Goal: Transaction & Acquisition: Book appointment/travel/reservation

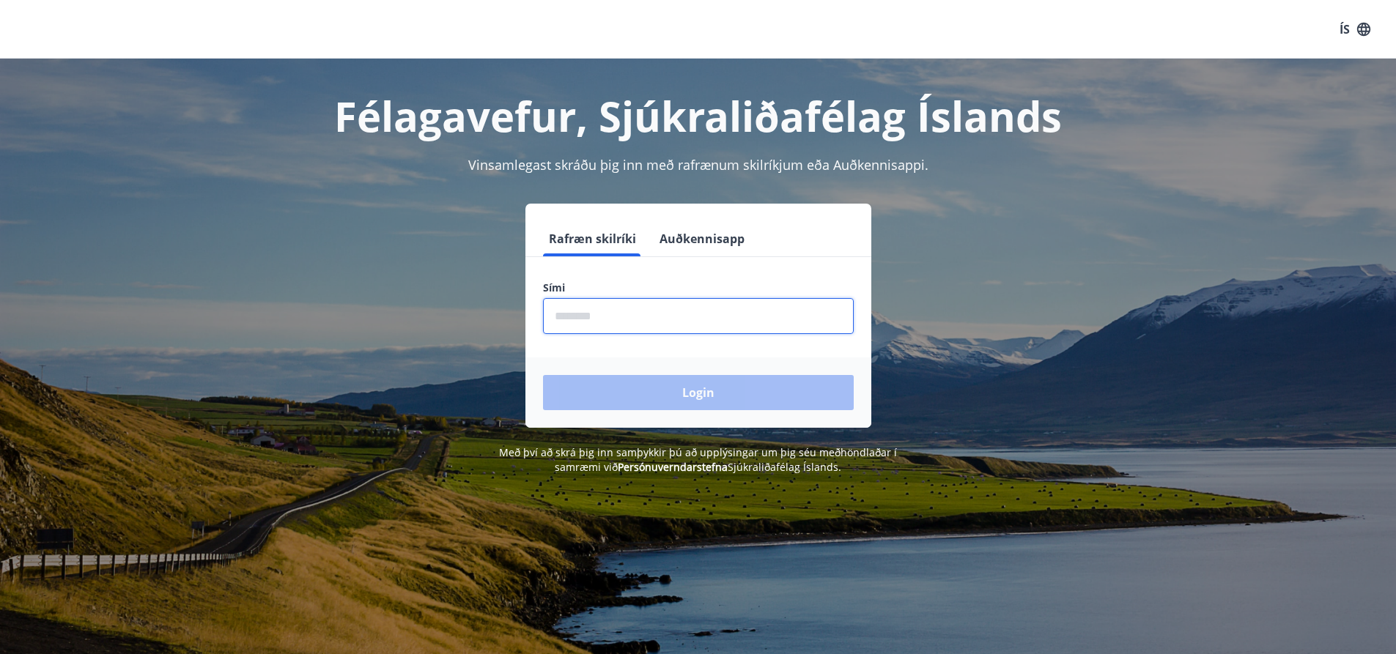
click at [645, 321] on input "phone" at bounding box center [698, 316] width 311 height 36
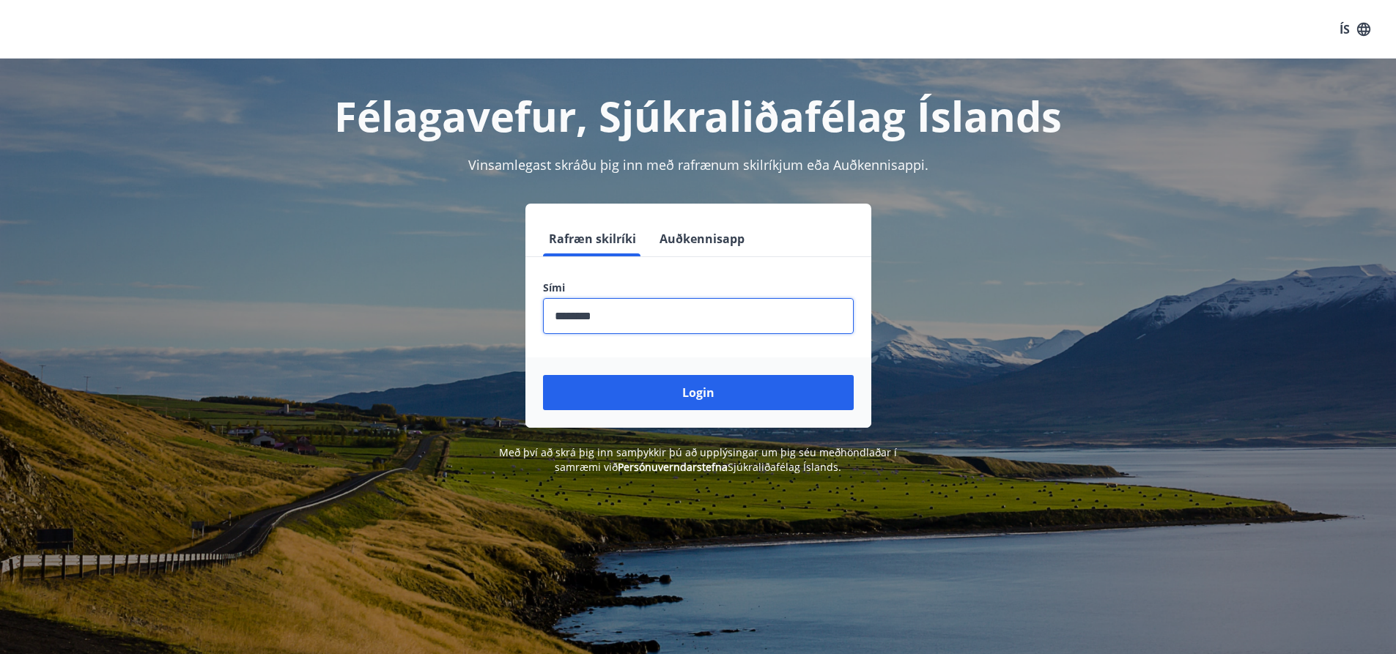
drag, startPoint x: 618, startPoint y: 315, endPoint x: 497, endPoint y: 321, distance: 121.1
click at [497, 321] on div "Rafræn skilríki Auðkennisapp Sími ​ Login" at bounding box center [698, 316] width 1020 height 224
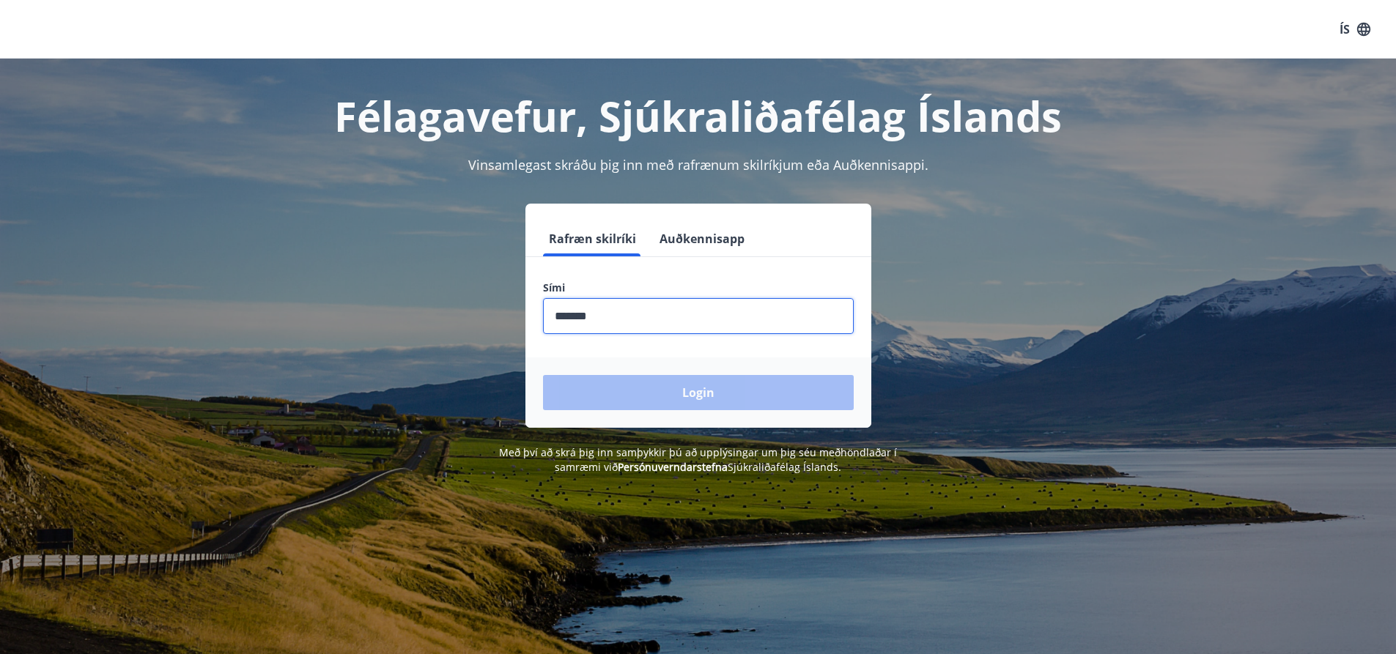
type input "********"
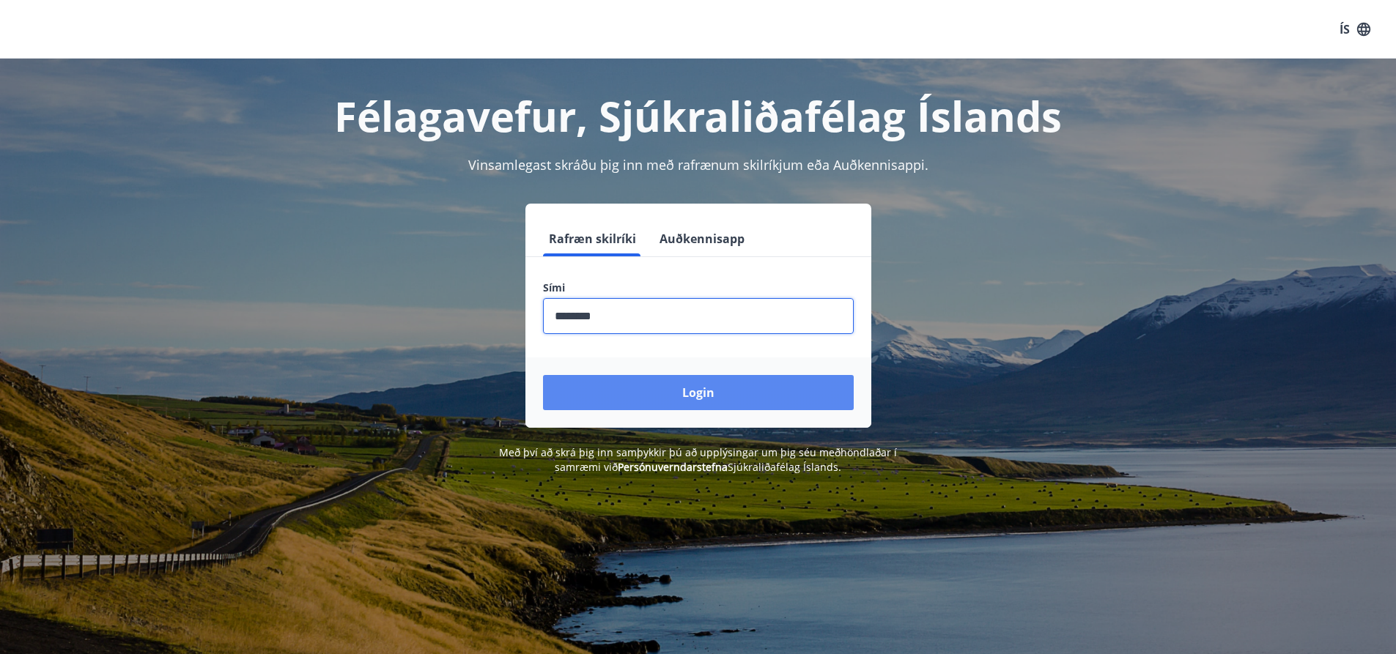
click at [715, 398] on button "Login" at bounding box center [698, 392] width 311 height 35
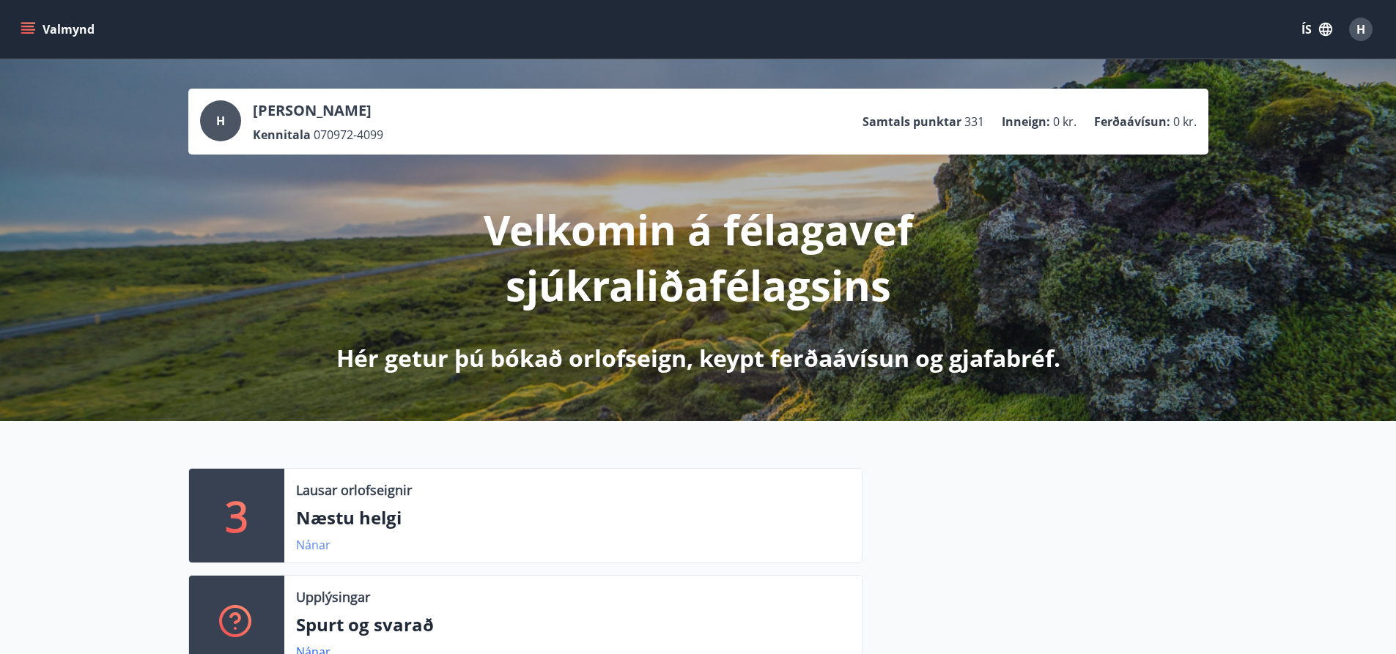
click at [307, 545] on link "Nánar" at bounding box center [313, 545] width 34 height 16
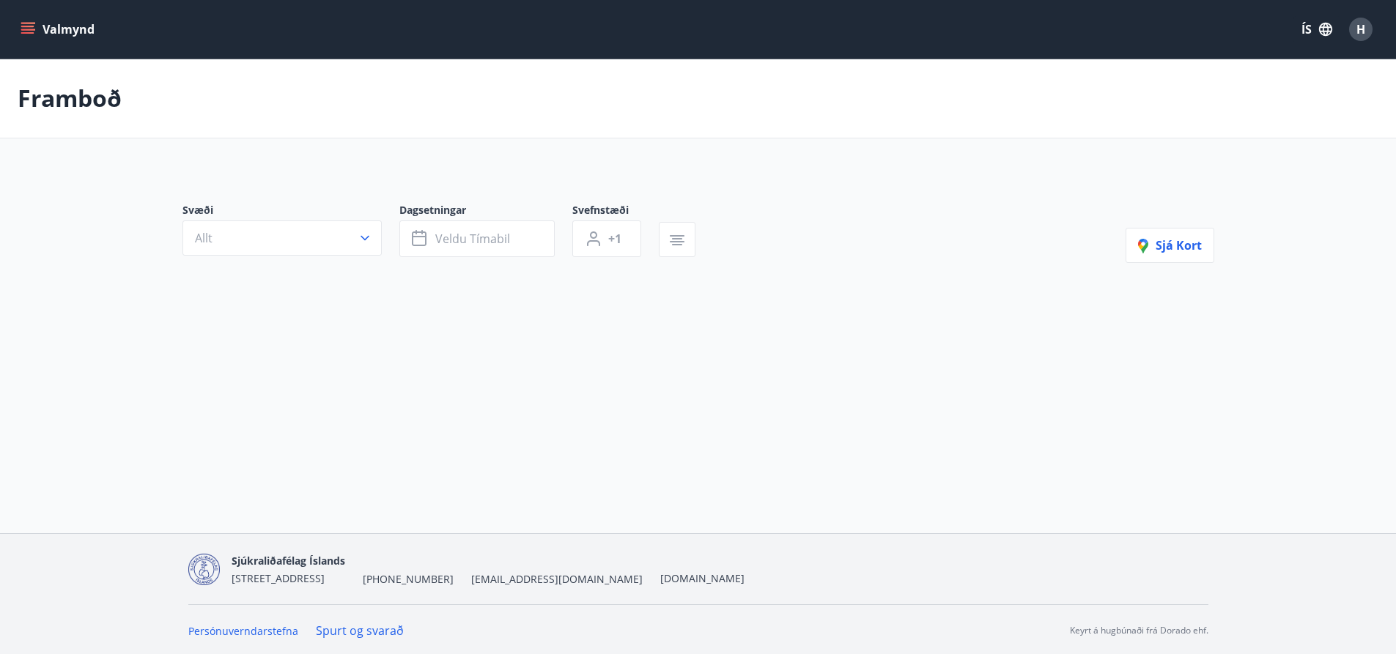
type input "*"
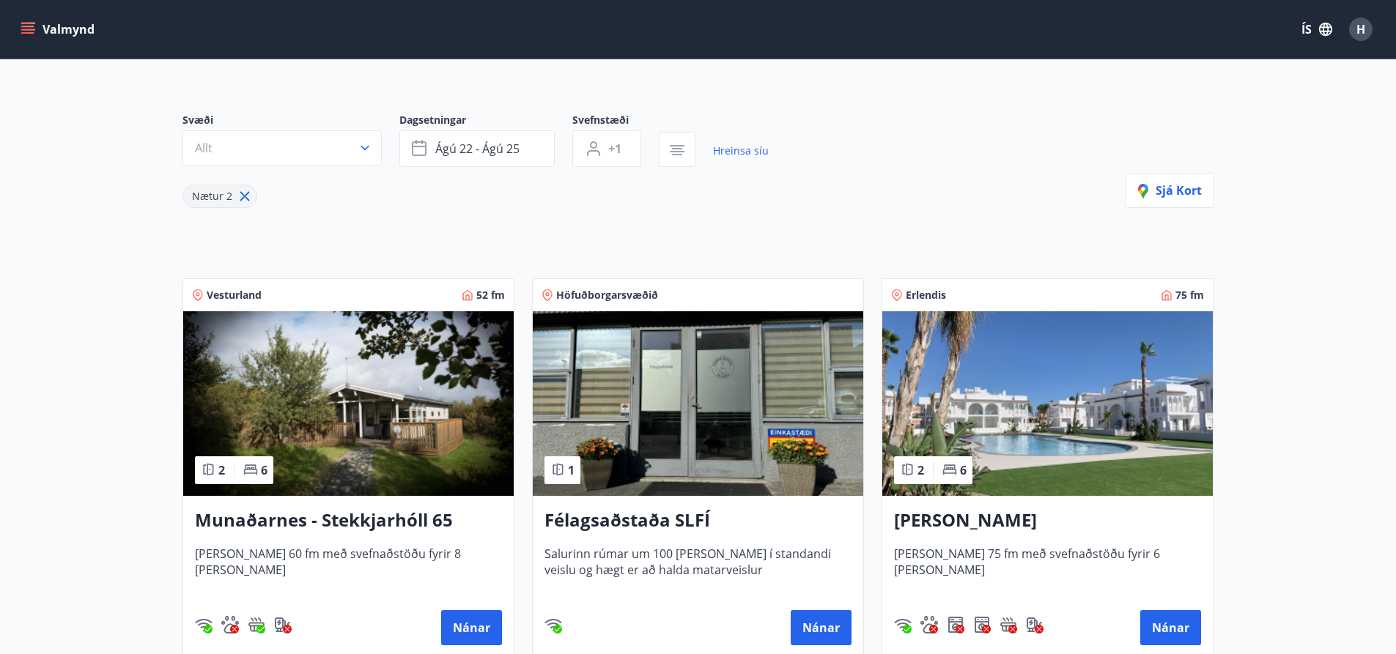
scroll to position [290, 0]
